Goal: Go to known website: Access a specific website the user already knows

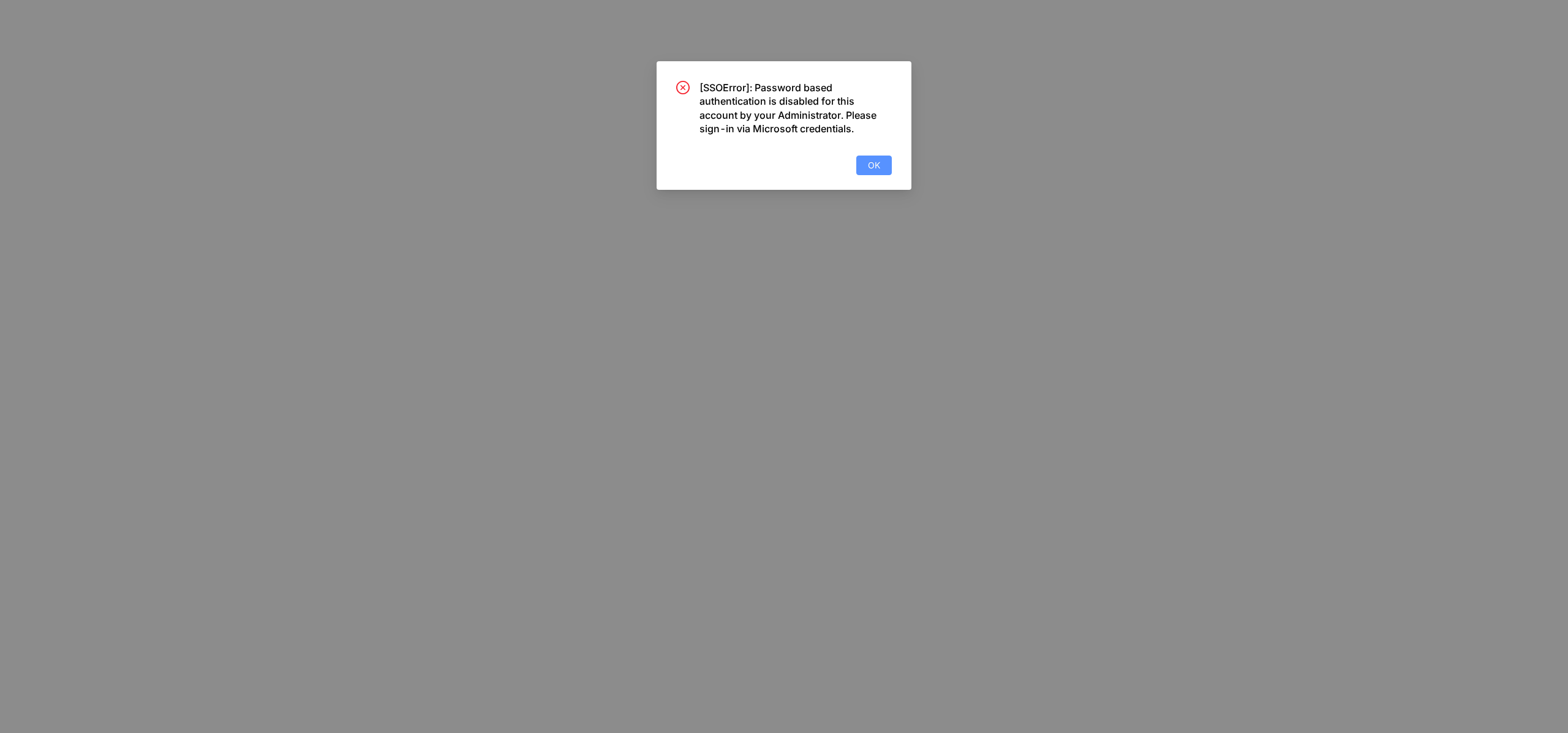
click at [889, 168] on button "OK" at bounding box center [874, 166] width 36 height 20
